Goal: Task Accomplishment & Management: Understand process/instructions

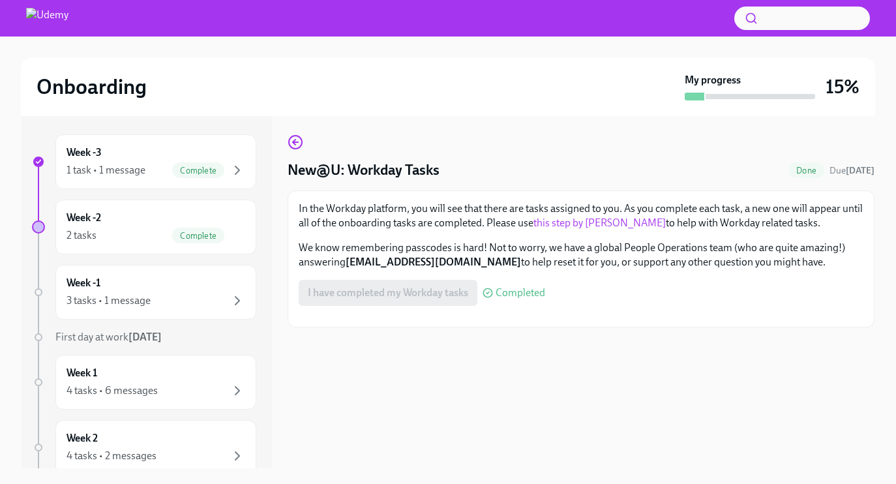
scroll to position [177, 0]
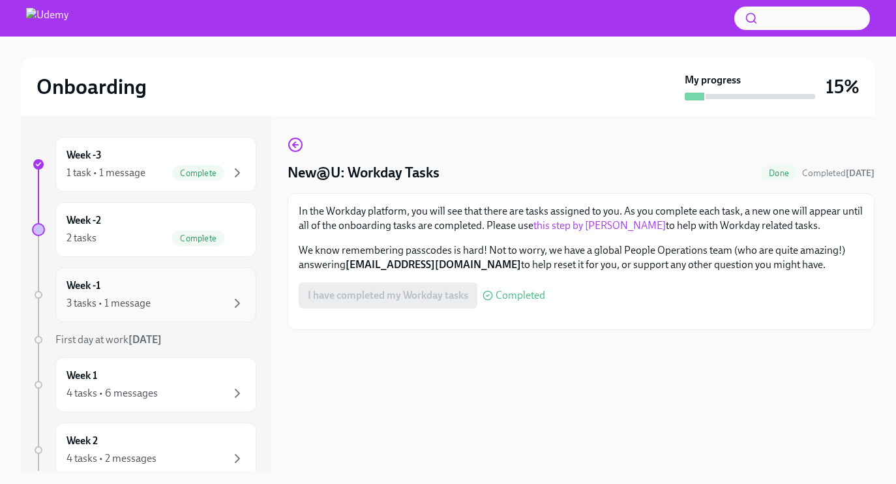
click at [130, 302] on div "3 tasks • 1 message" at bounding box center [109, 303] width 84 height 14
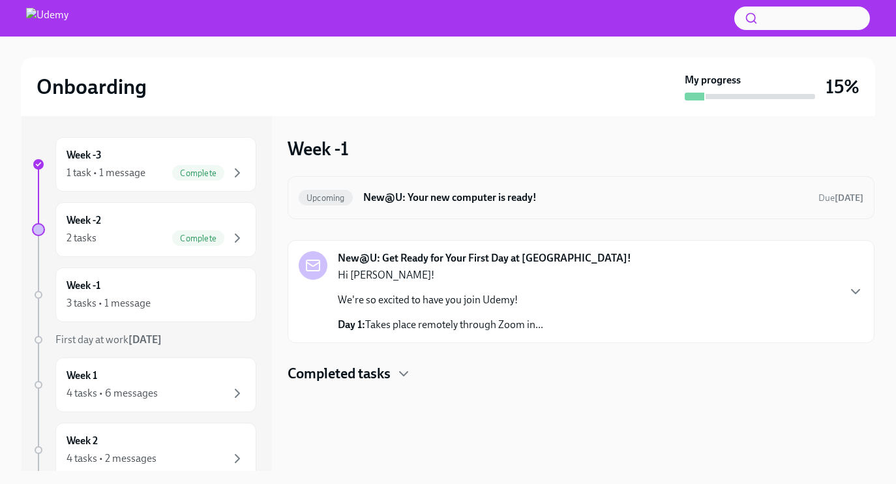
click at [443, 192] on h6 "New@U: Your new computer is ready!" at bounding box center [585, 197] width 445 height 14
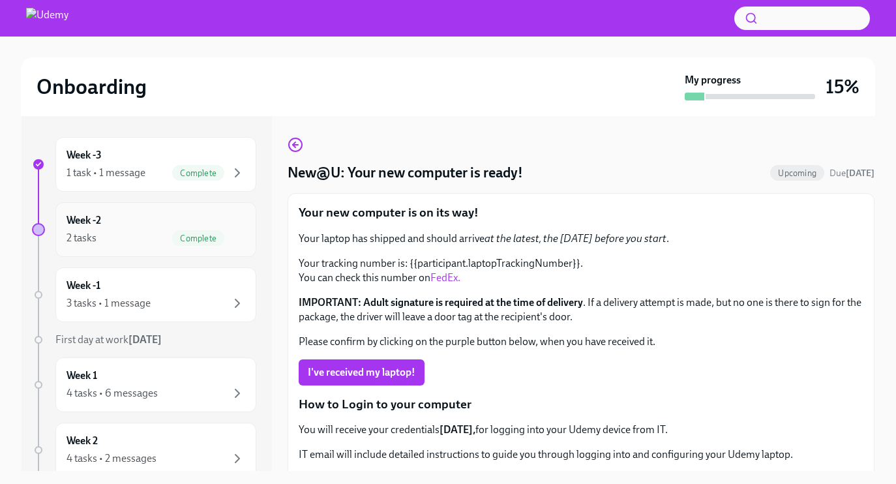
click at [183, 225] on div "Week -2 2 tasks Complete" at bounding box center [156, 229] width 179 height 33
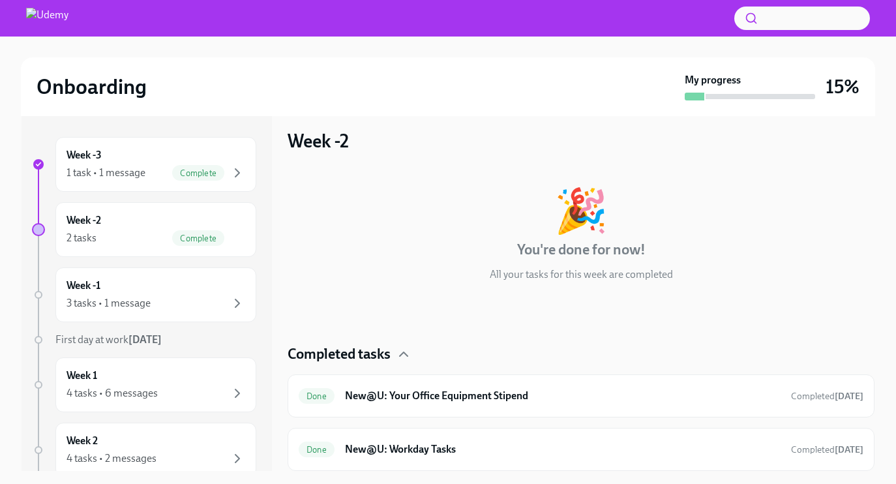
scroll to position [3, 0]
